Goal: Navigation & Orientation: Find specific page/section

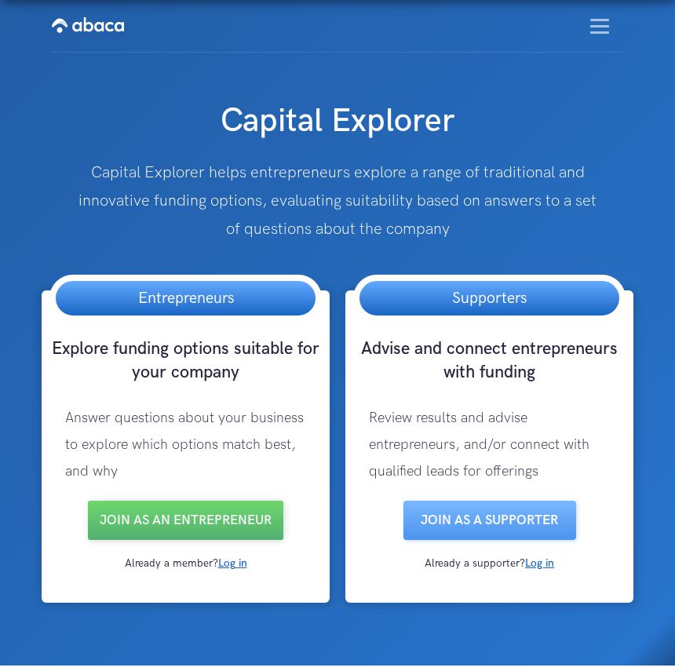
click at [604, 21] on img "menu" at bounding box center [600, 26] width 19 height 15
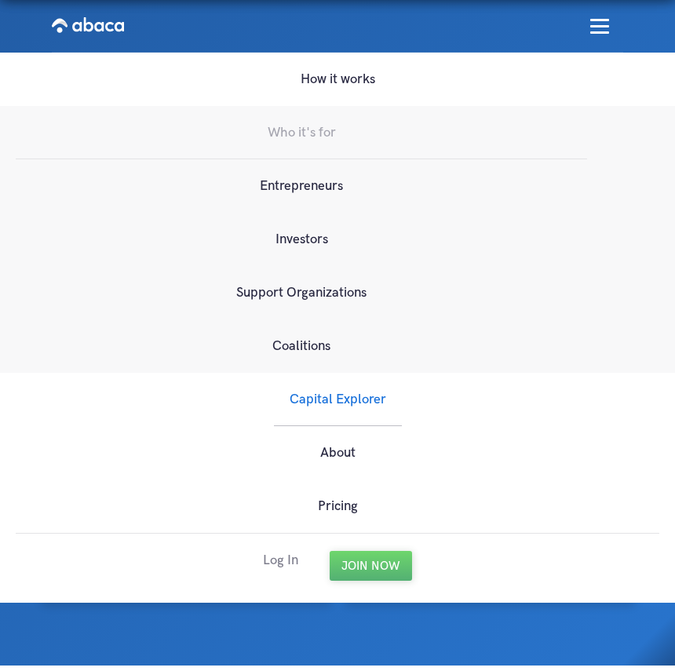
click at [282, 562] on link "Log In" at bounding box center [280, 560] width 35 height 53
click at [342, 404] on link "Capital Explorer" at bounding box center [338, 399] width 128 height 53
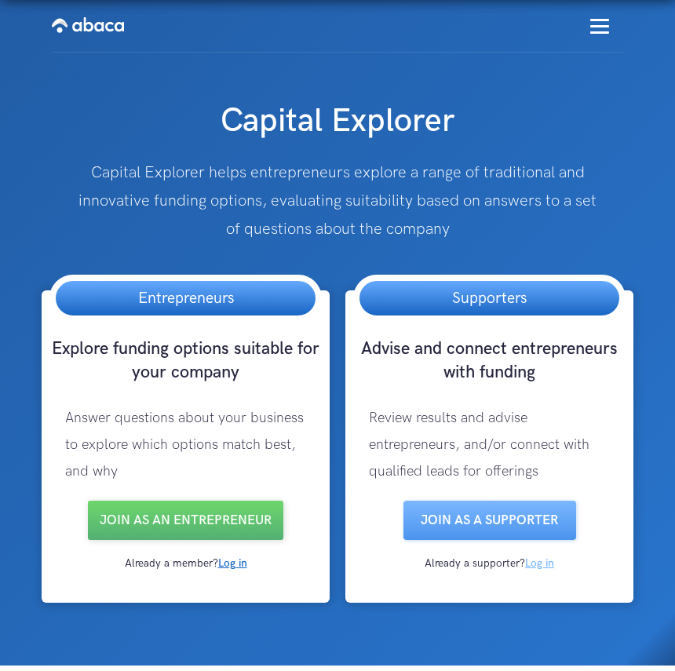
click at [549, 558] on link "Log in" at bounding box center [539, 563] width 29 height 13
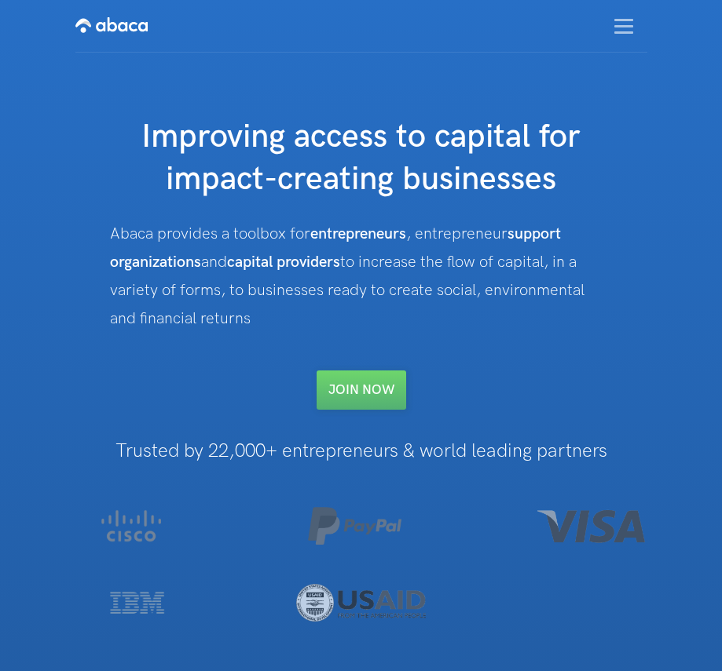
click at [624, 36] on div "menu" at bounding box center [623, 25] width 47 height 45
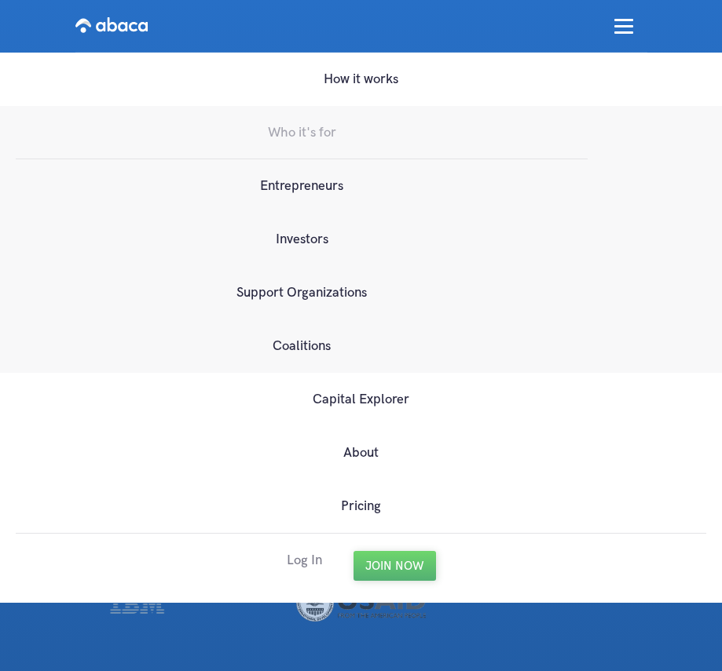
click at [290, 563] on link "Log In" at bounding box center [304, 560] width 35 height 53
